Goal: Transaction & Acquisition: Book appointment/travel/reservation

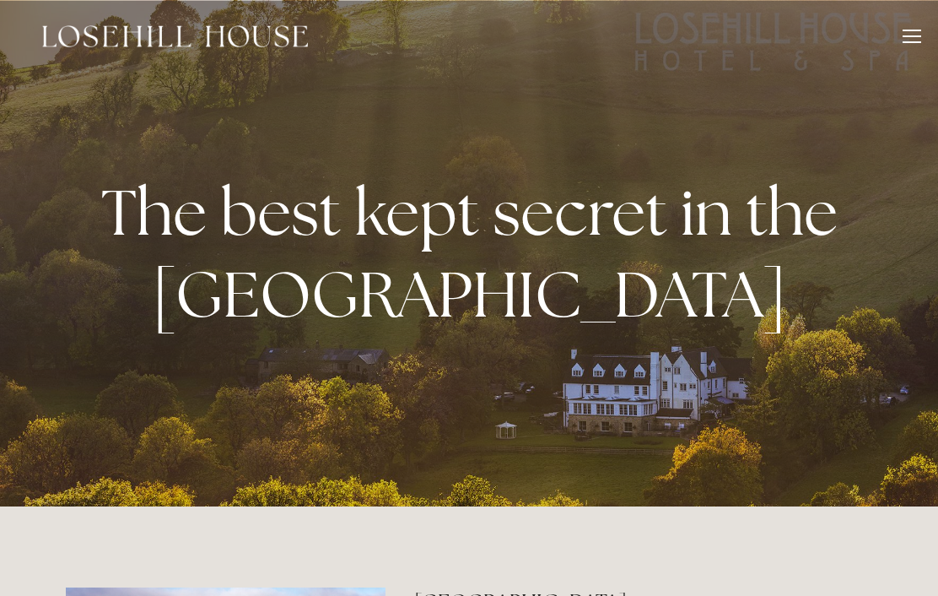
click at [908, 33] on div at bounding box center [912, 39] width 19 height 19
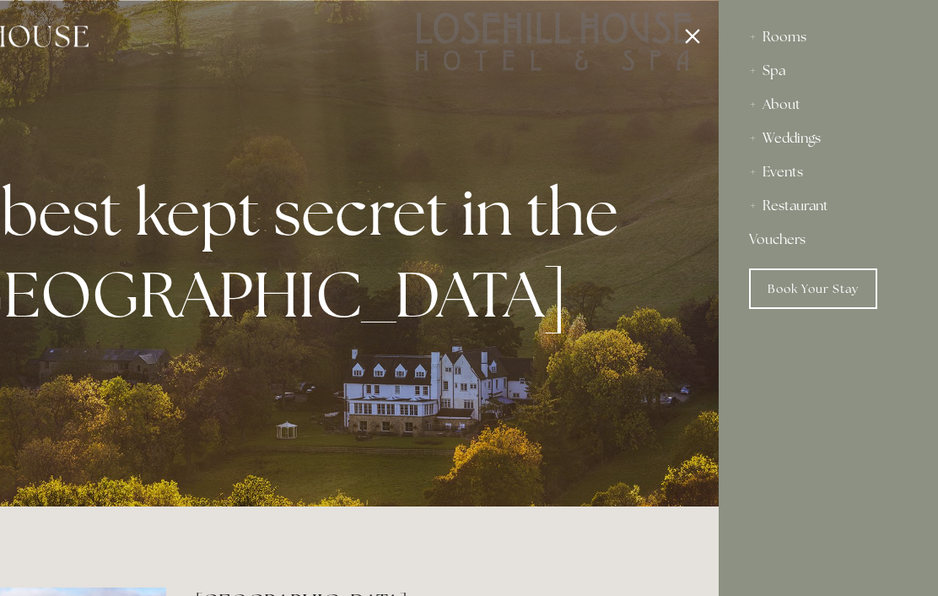
click at [797, 382] on div "Rooms Rooms Your Stay Book a stay Offers Spa Spa About" at bounding box center [828, 298] width 219 height 596
click at [816, 284] on link "Book Your Stay" at bounding box center [813, 288] width 128 height 41
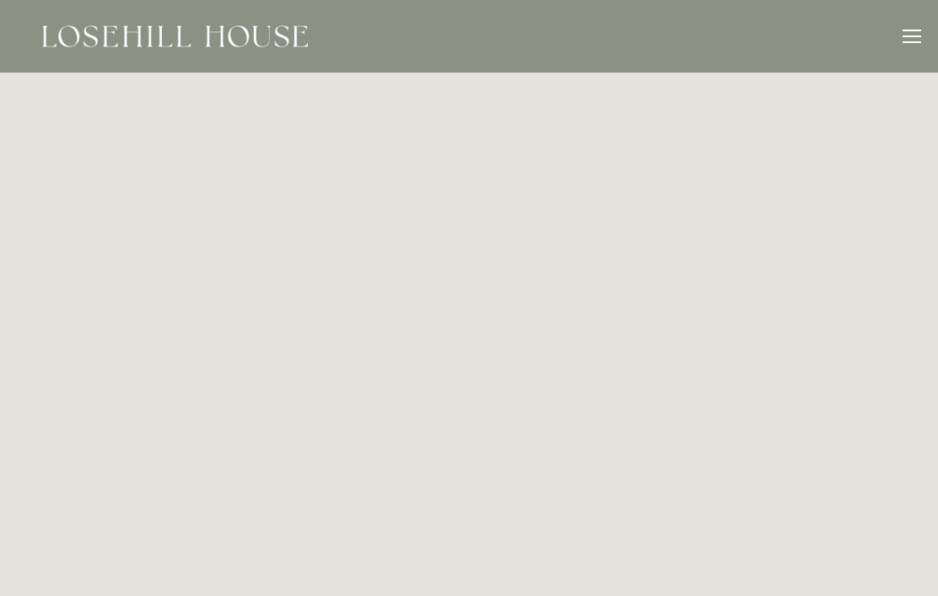
click at [252, 33] on img at bounding box center [175, 36] width 266 height 22
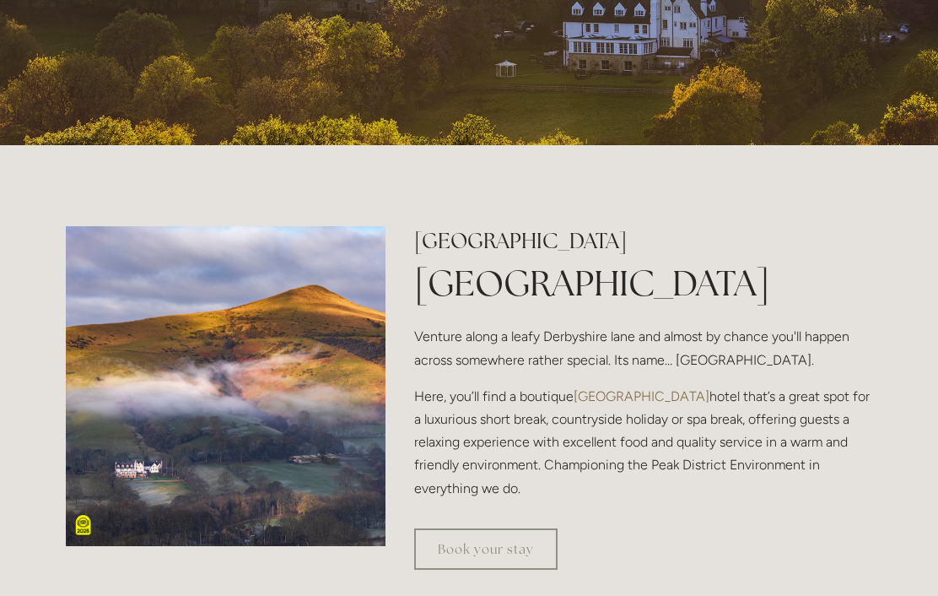
scroll to position [361, 0]
click at [475, 570] on link "Book your stay" at bounding box center [485, 548] width 143 height 41
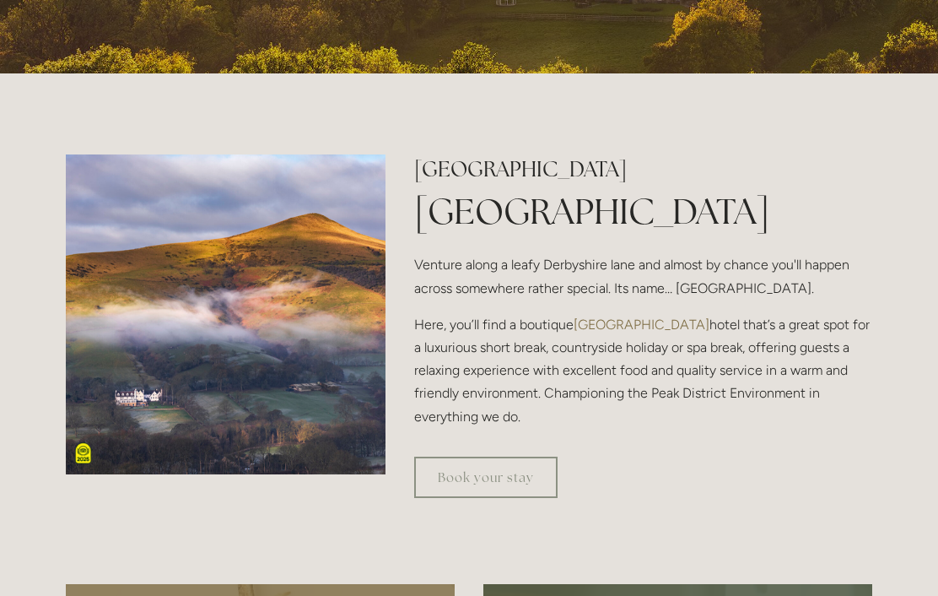
scroll to position [432, 0]
